Goal: Information Seeking & Learning: Learn about a topic

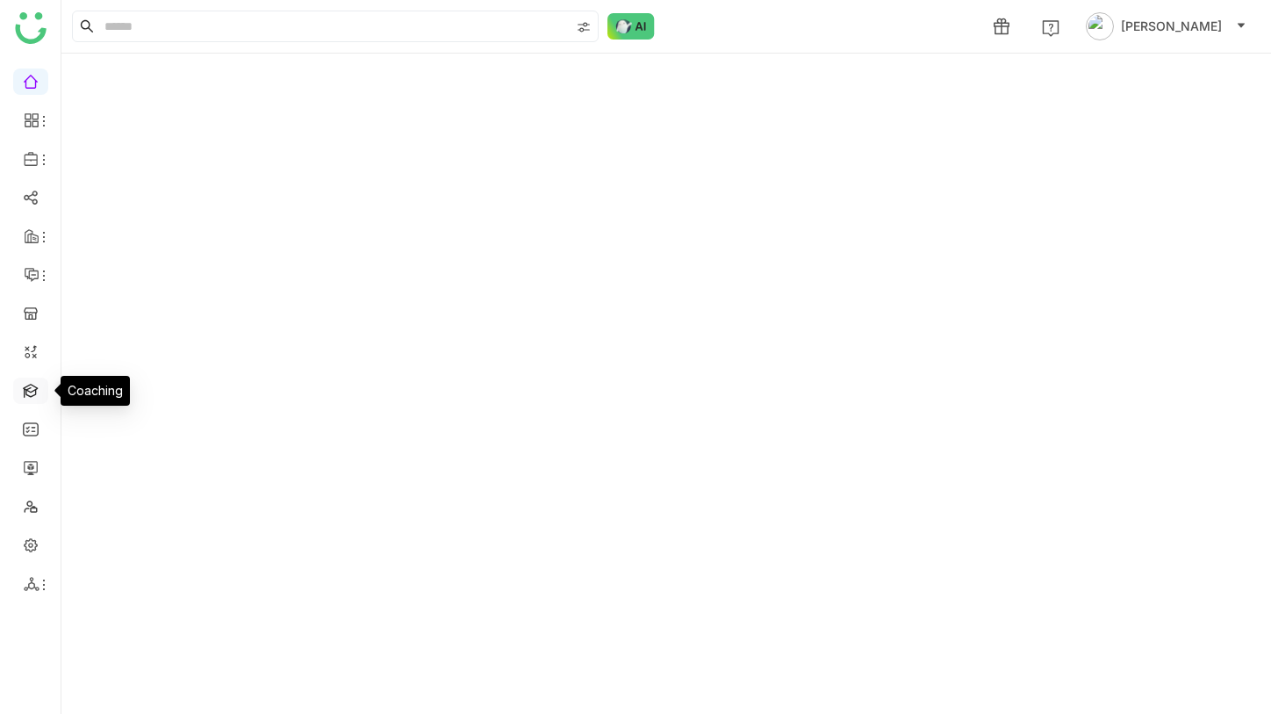
click at [31, 385] on link at bounding box center [31, 389] width 16 height 15
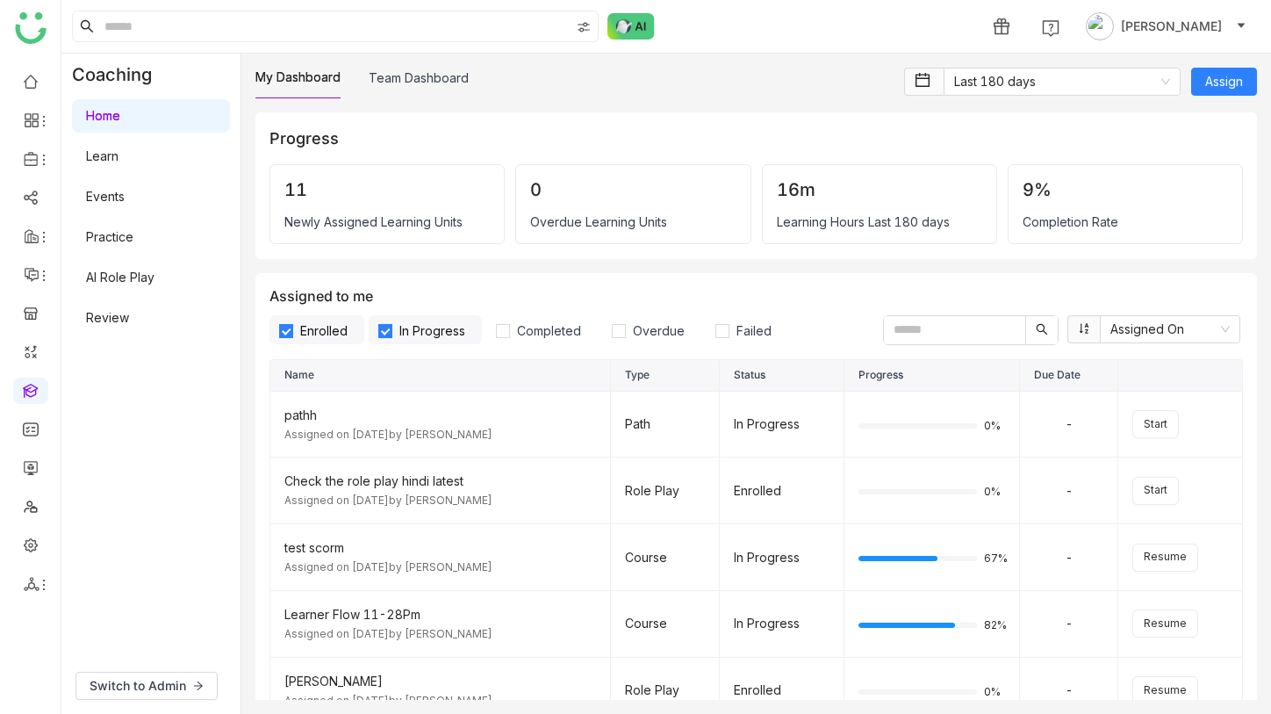
click at [118, 162] on link "Learn" at bounding box center [102, 155] width 32 height 15
